Goal: Navigation & Orientation: Find specific page/section

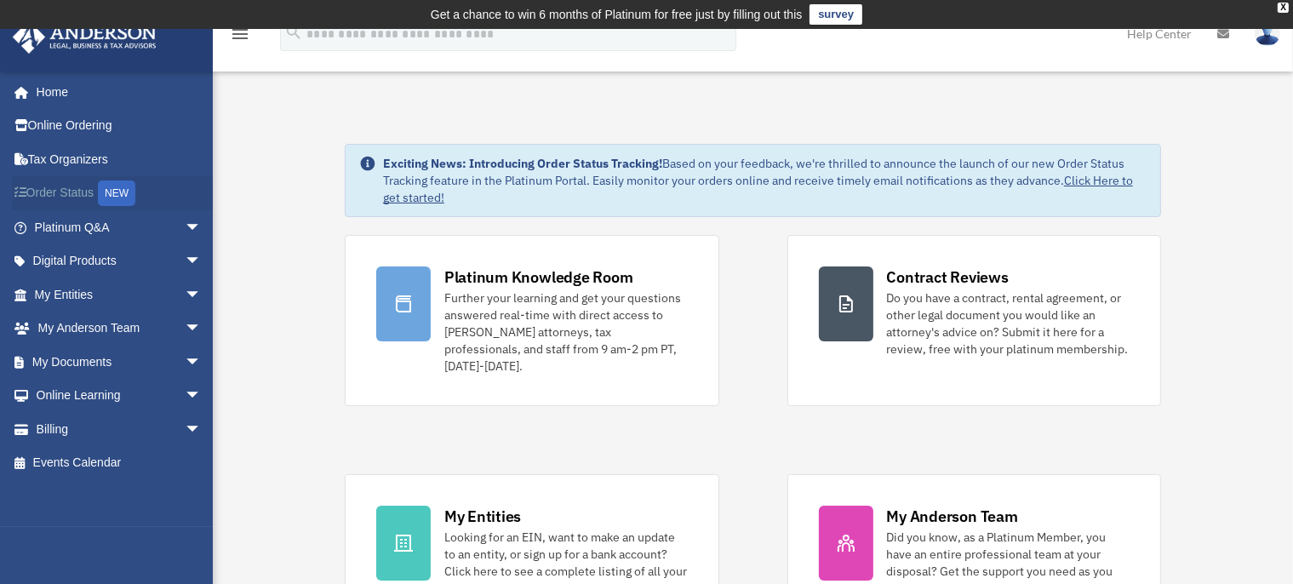
click at [72, 195] on link "Order Status NEW" at bounding box center [119, 193] width 215 height 35
click at [83, 261] on link "Digital Products arrow_drop_down" at bounding box center [119, 261] width 215 height 34
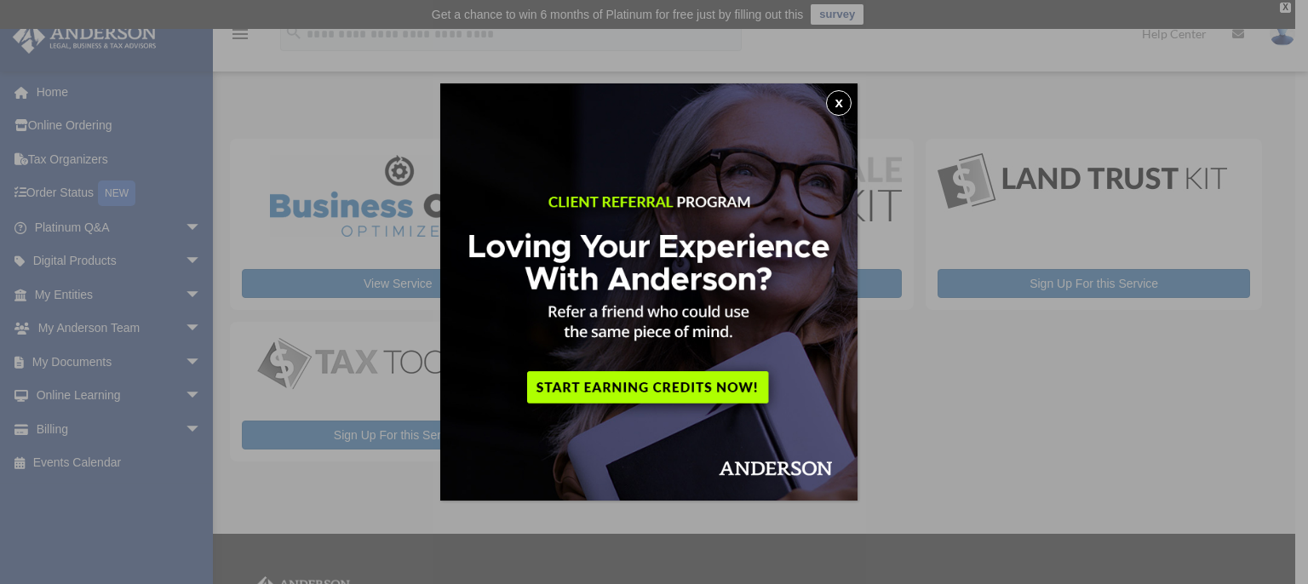
click at [844, 103] on button "x" at bounding box center [839, 103] width 26 height 26
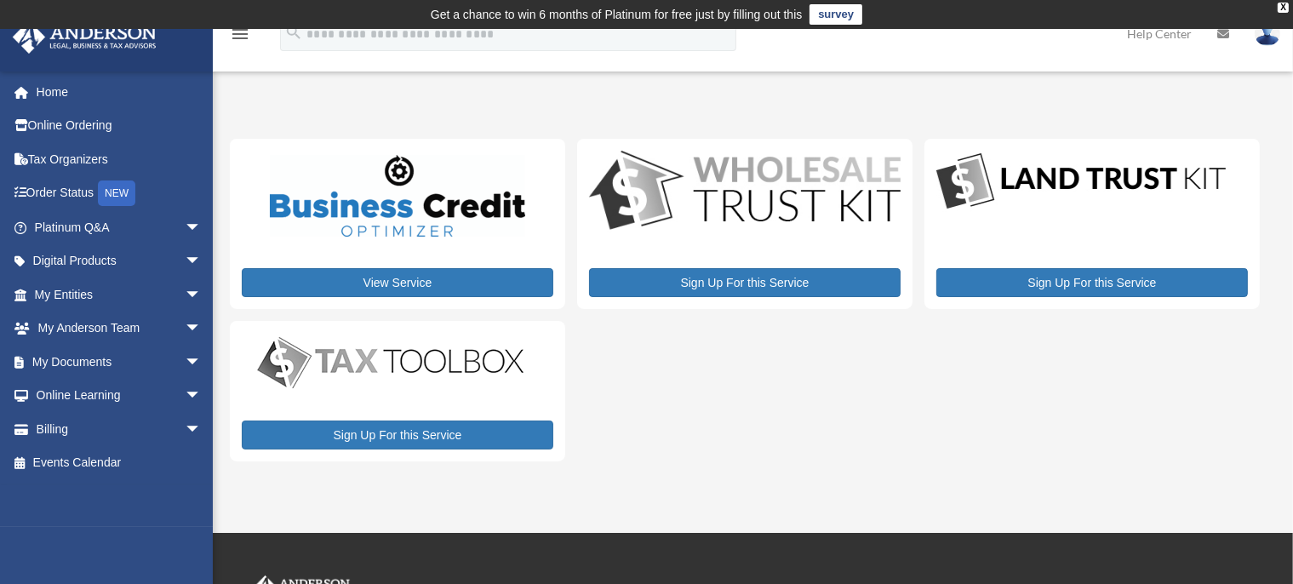
scroll to position [140, 0]
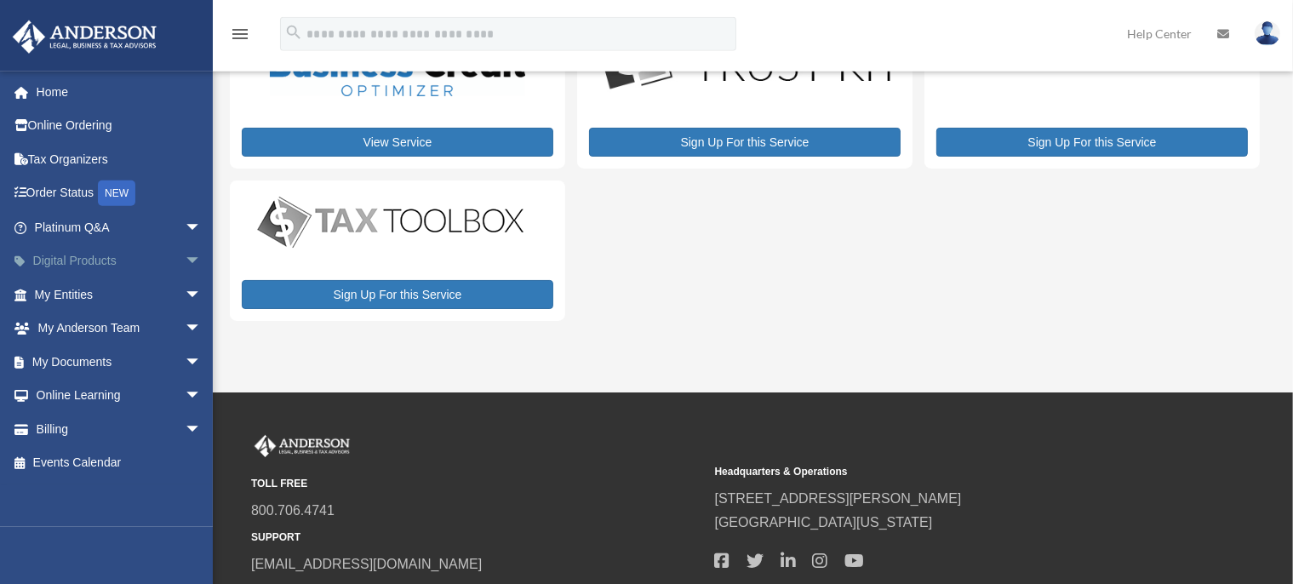
click at [64, 270] on link "Digital Products arrow_drop_down" at bounding box center [119, 261] width 215 height 34
click at [60, 97] on link "Home" at bounding box center [119, 92] width 215 height 34
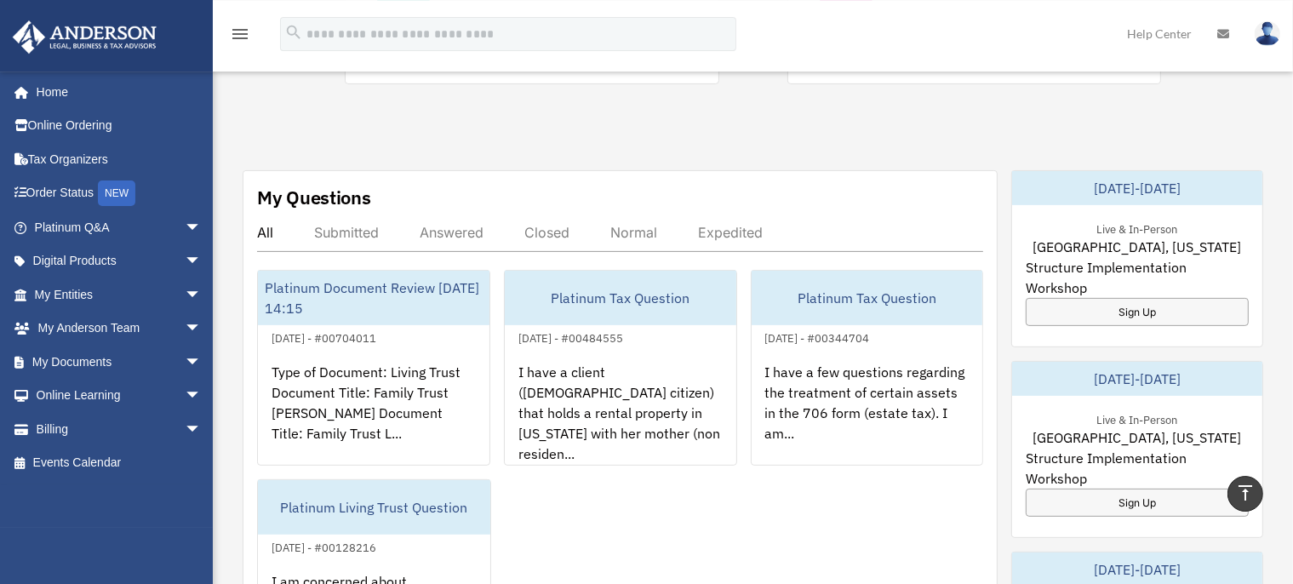
scroll to position [579, 0]
click at [54, 95] on link "Home" at bounding box center [119, 92] width 215 height 34
